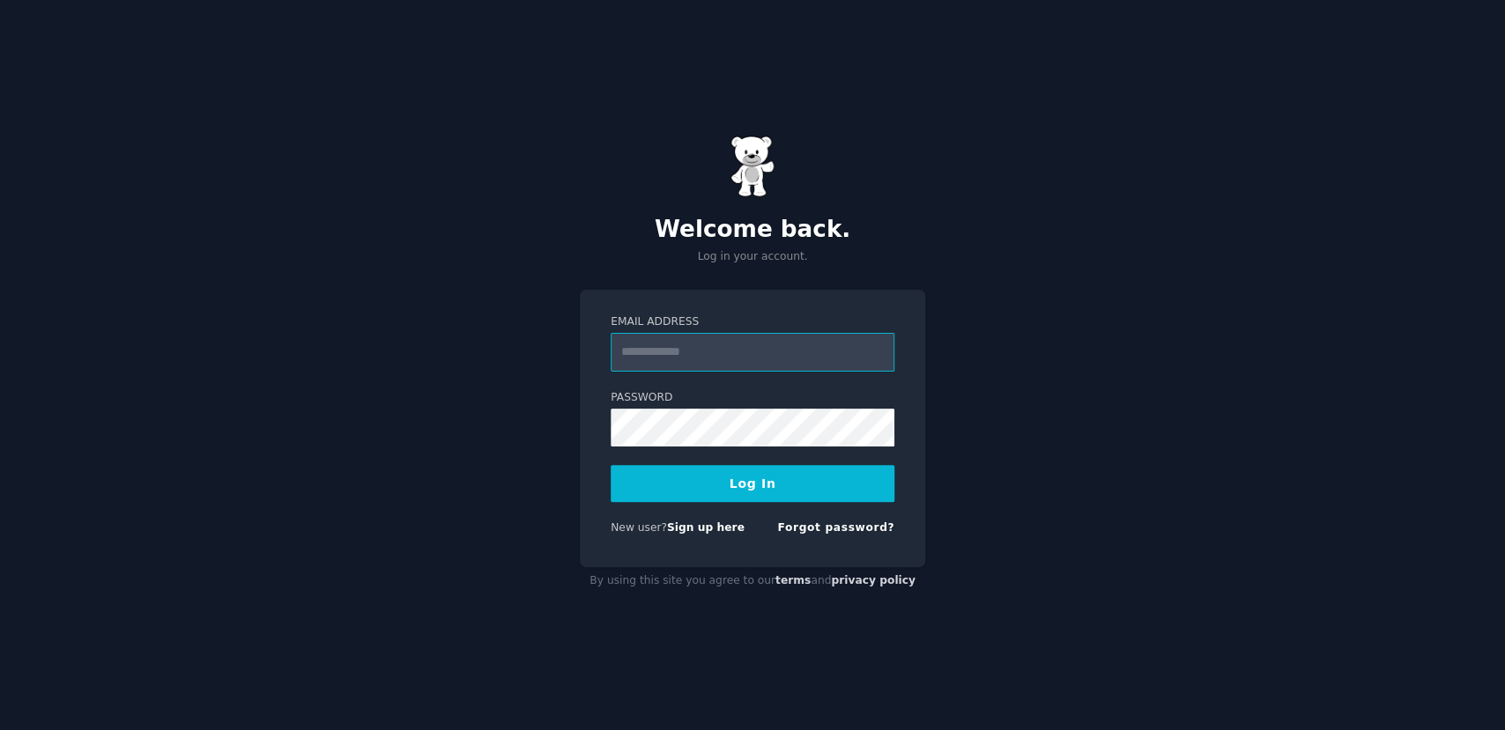
click at [760, 353] on input "Email Address" at bounding box center [753, 352] width 284 height 39
type input "**********"
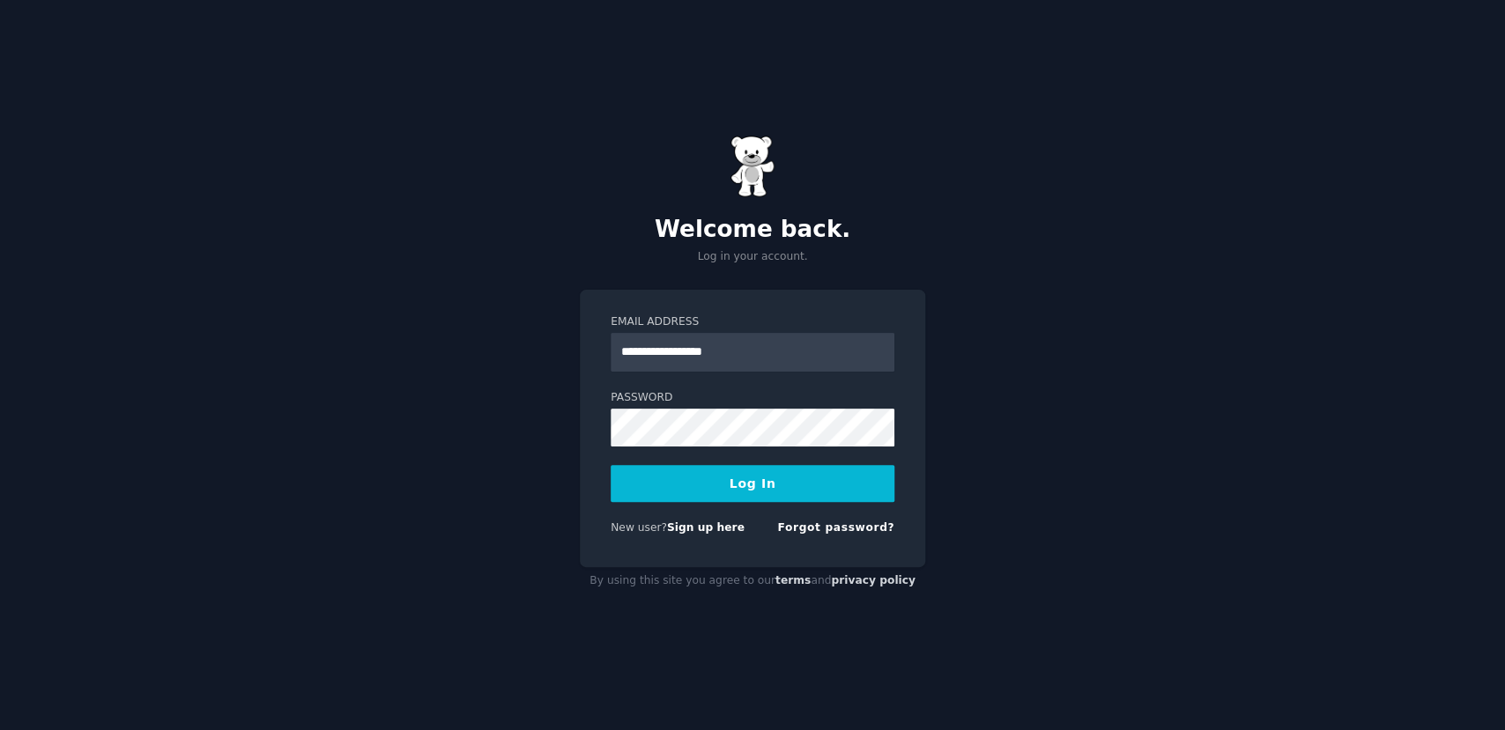
click at [708, 480] on button "Log In" at bounding box center [753, 483] width 284 height 37
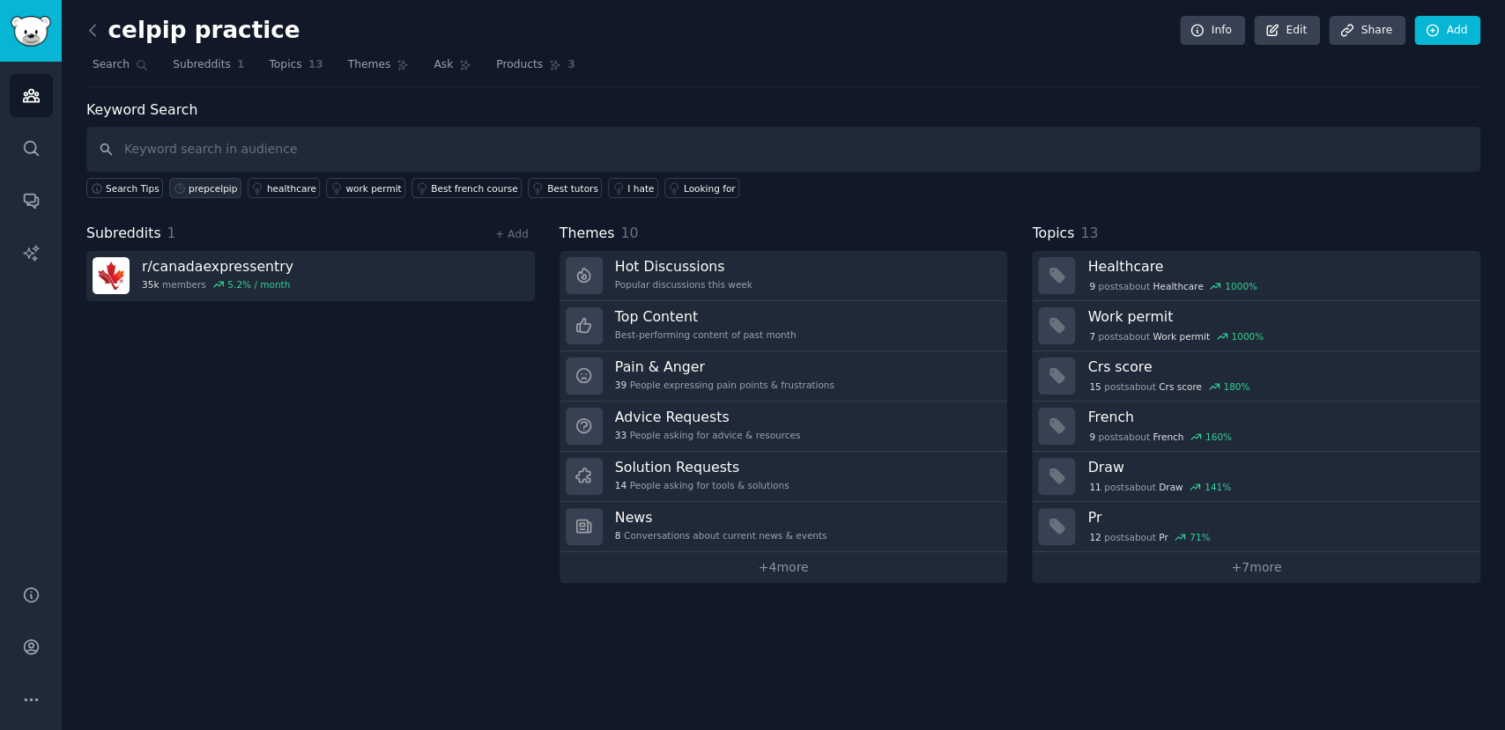
click at [209, 194] on link "prepcelpip" at bounding box center [205, 188] width 72 height 20
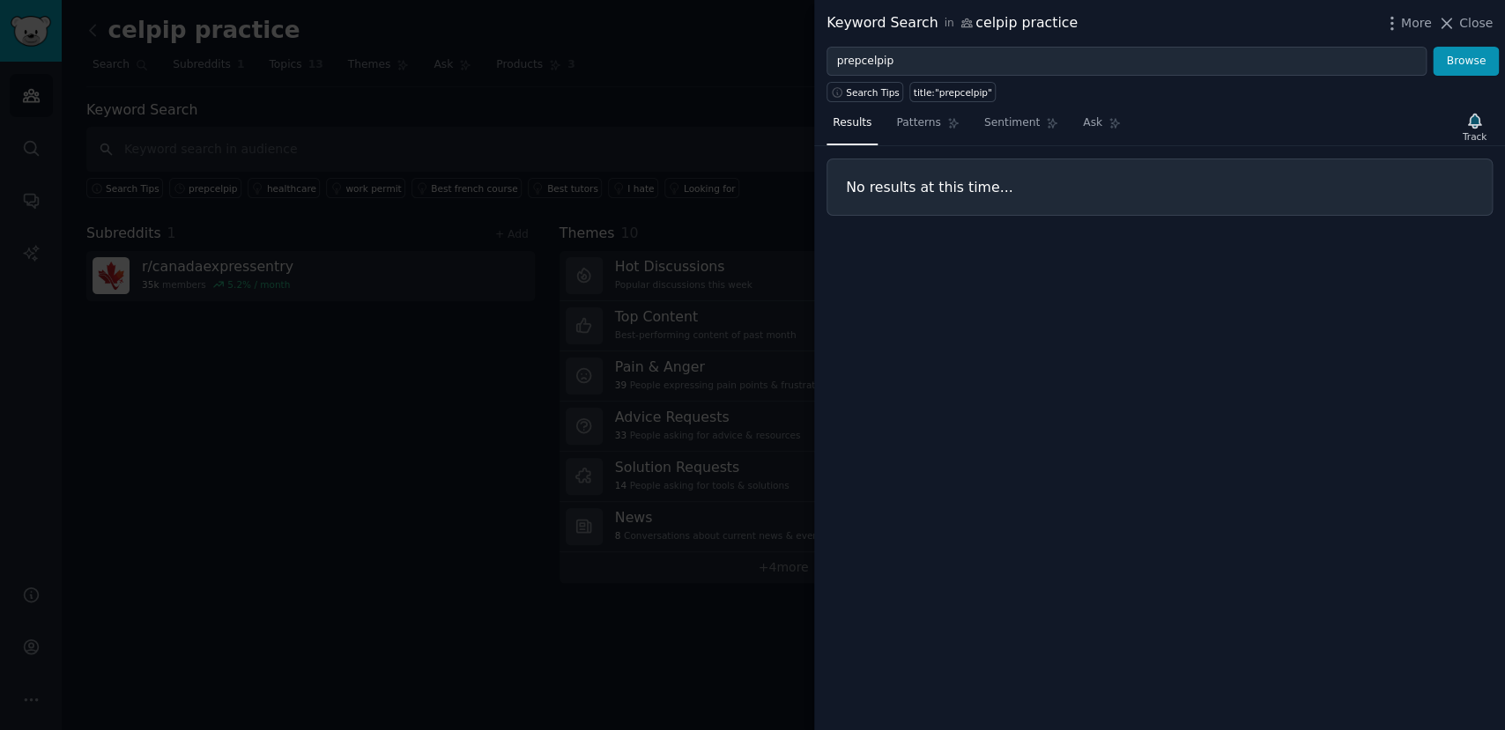
click at [707, 101] on div at bounding box center [752, 365] width 1505 height 730
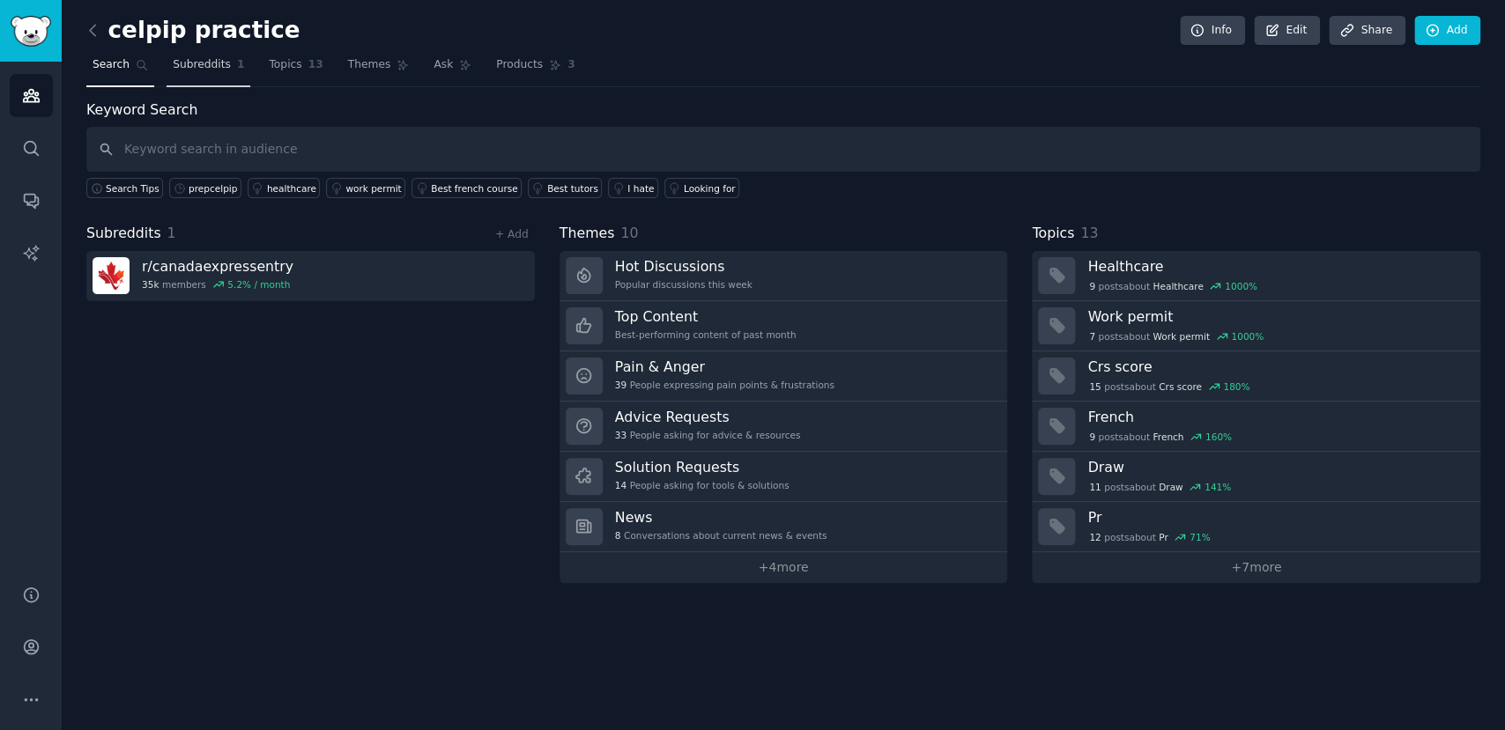
click at [185, 71] on span "Subreddits" at bounding box center [202, 65] width 58 height 16
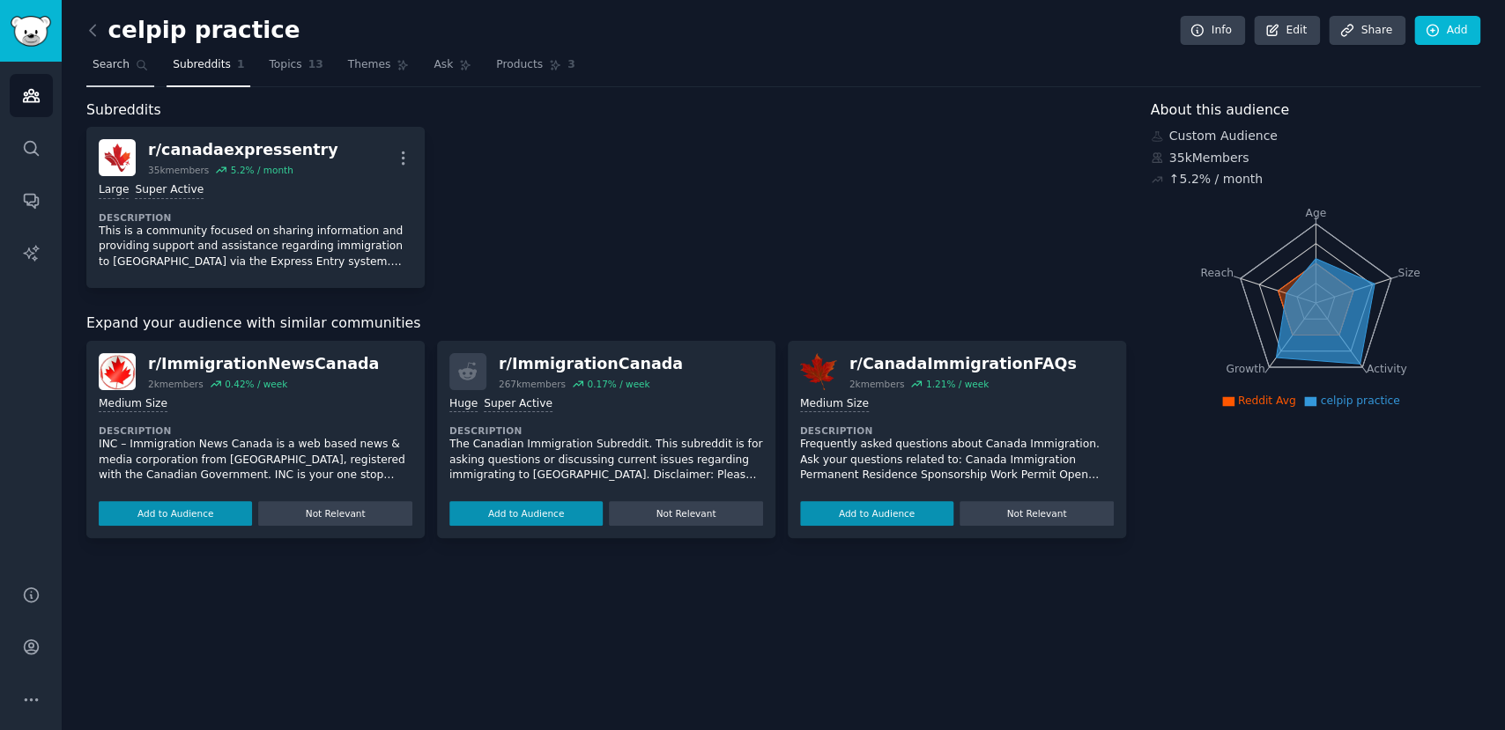
click at [121, 78] on link "Search" at bounding box center [120, 69] width 68 height 36
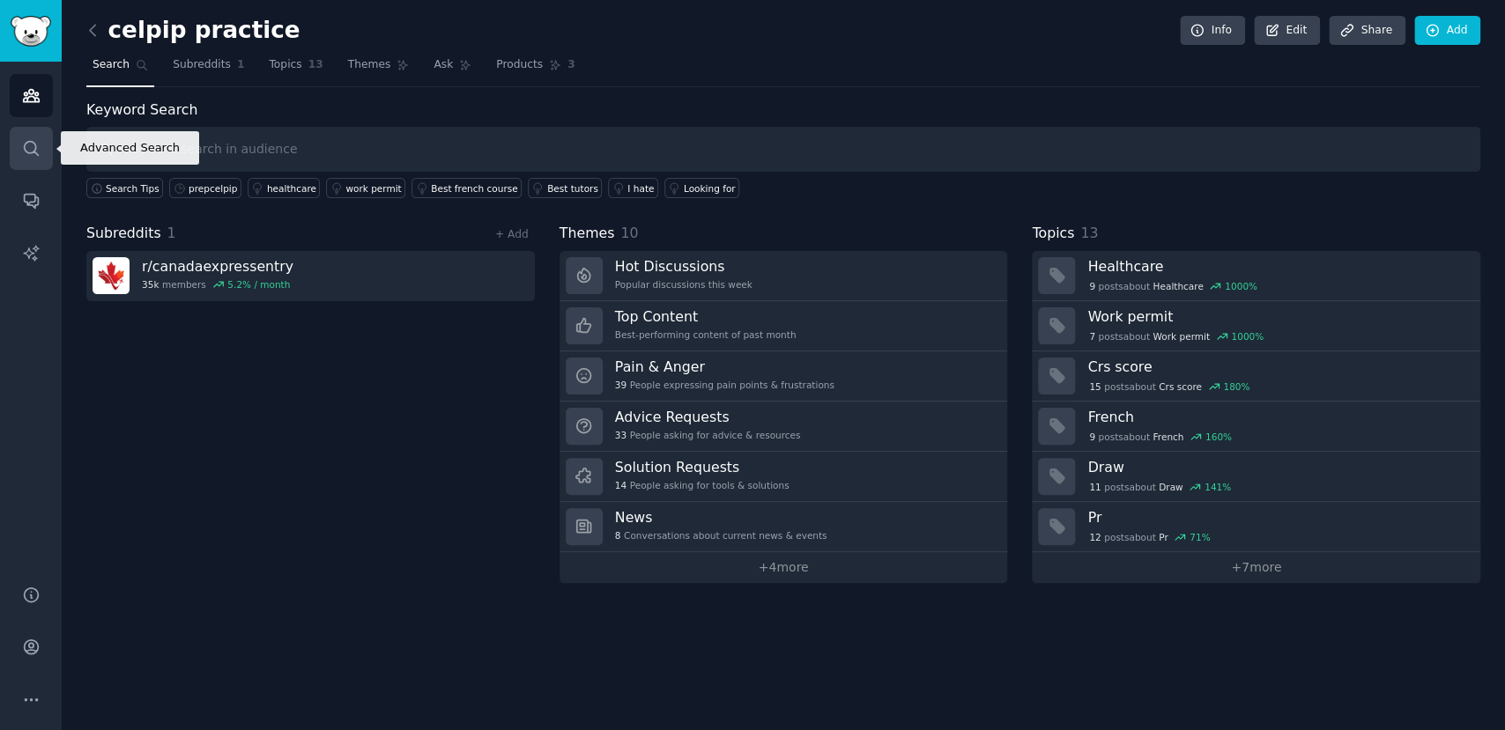
click at [22, 140] on icon "Sidebar" at bounding box center [31, 148] width 19 height 19
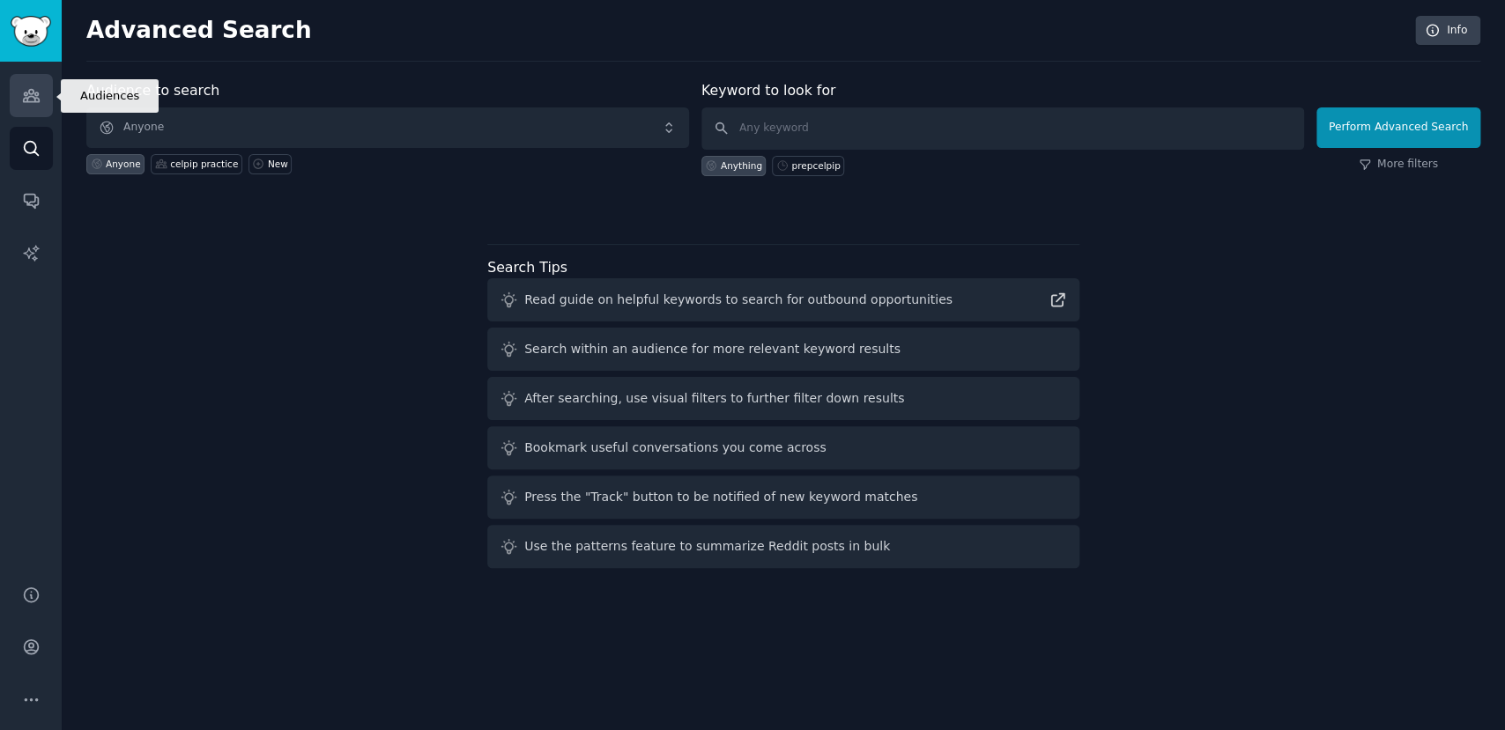
click at [41, 86] on link "Audiences" at bounding box center [31, 95] width 43 height 43
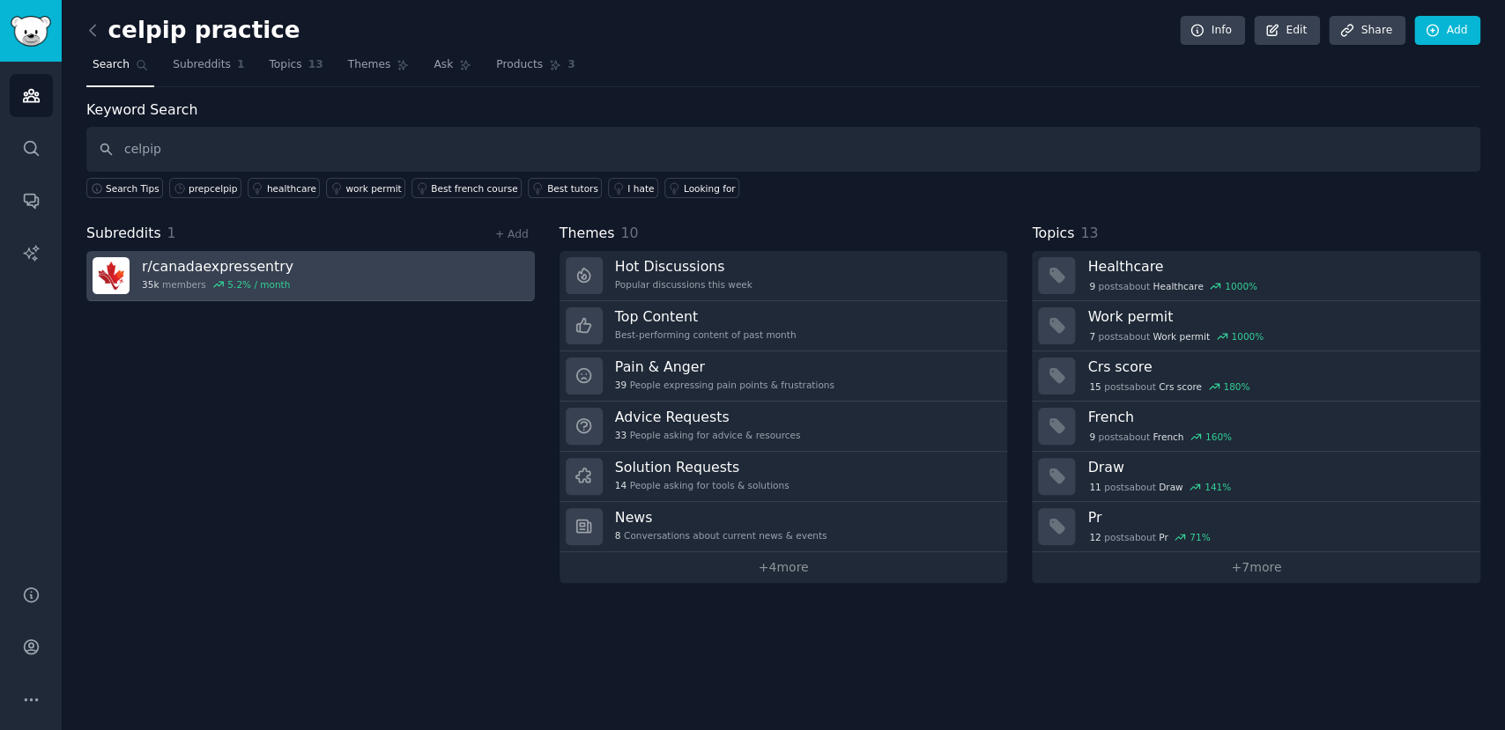
type input "celpip"
